Goal: Find contact information: Find contact information

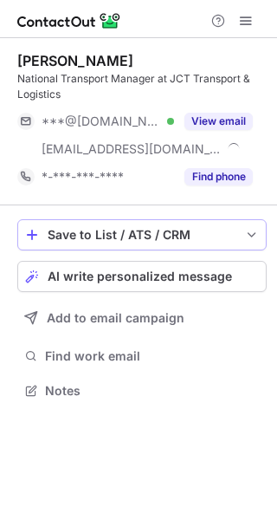
scroll to position [378, 277]
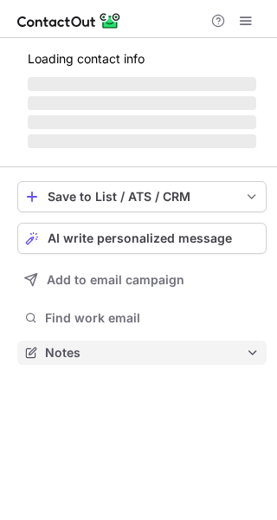
scroll to position [378, 277]
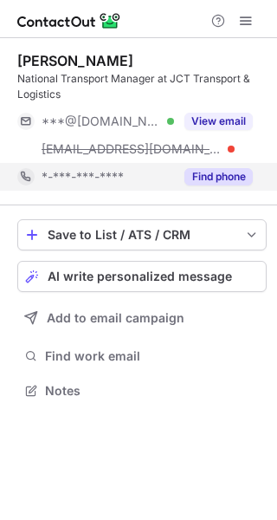
click at [197, 172] on button "Find phone" at bounding box center [219, 176] width 68 height 17
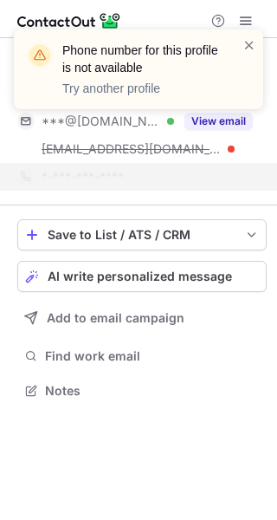
click at [79, 88] on p "Try another profile" at bounding box center [141, 88] width 159 height 17
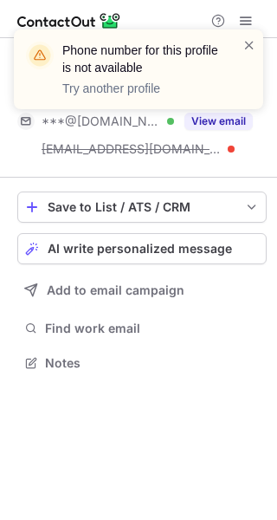
scroll to position [350, 277]
